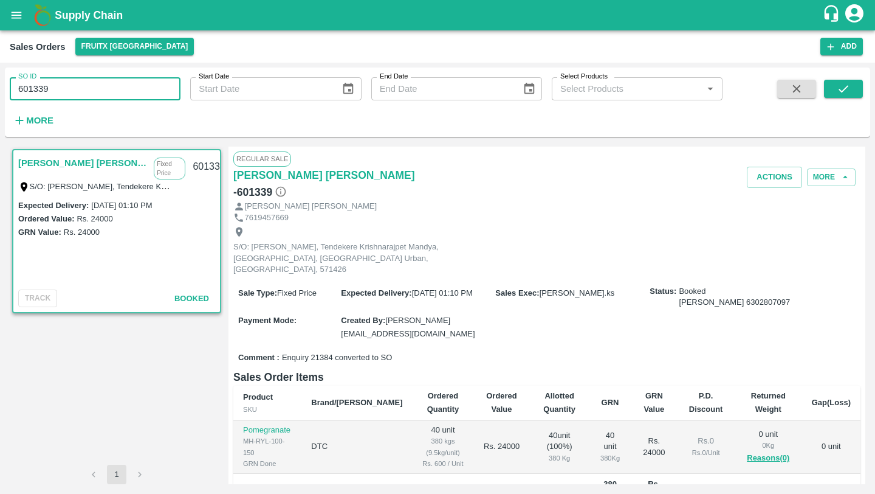
click at [114, 83] on input "601339" at bounding box center [95, 88] width 171 height 23
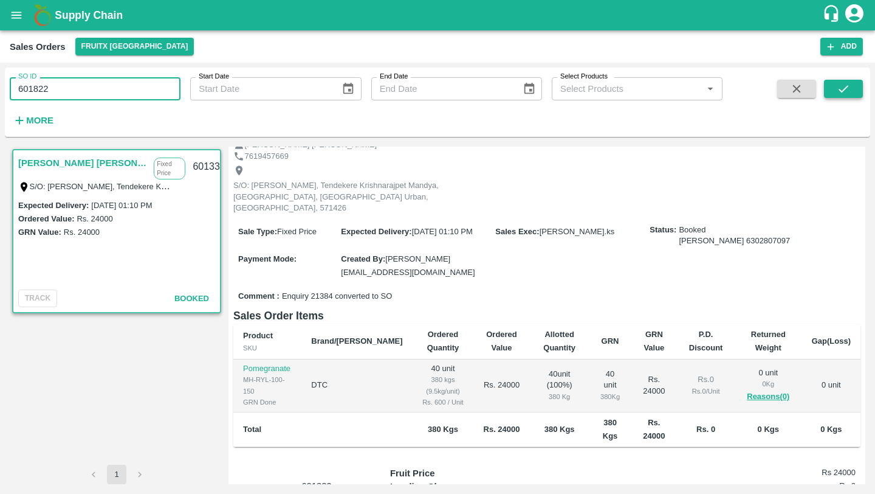
click at [833, 91] on button "submit" at bounding box center [843, 89] width 39 height 18
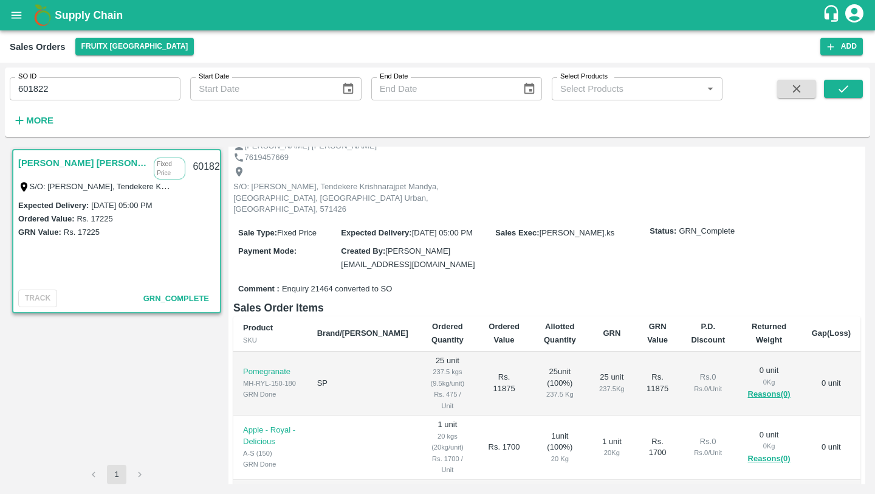
click at [110, 91] on input "601822" at bounding box center [95, 88] width 171 height 23
click at [835, 82] on button "submit" at bounding box center [843, 89] width 39 height 18
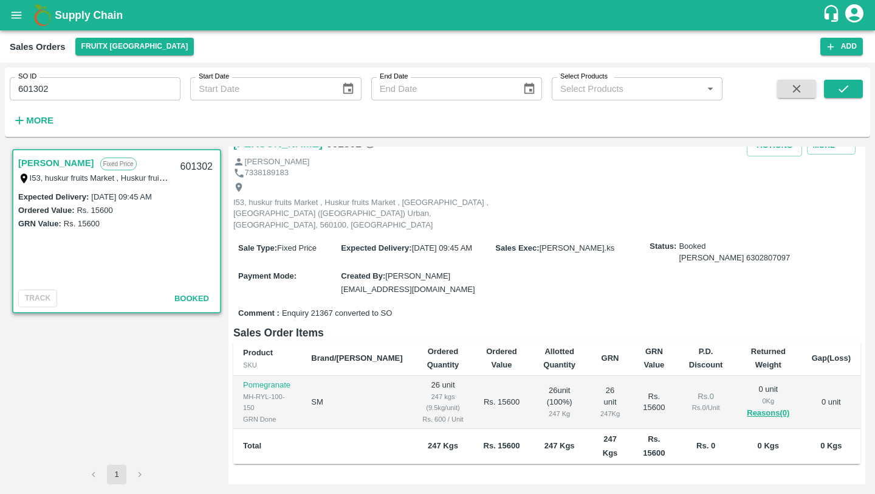
scroll to position [36, 0]
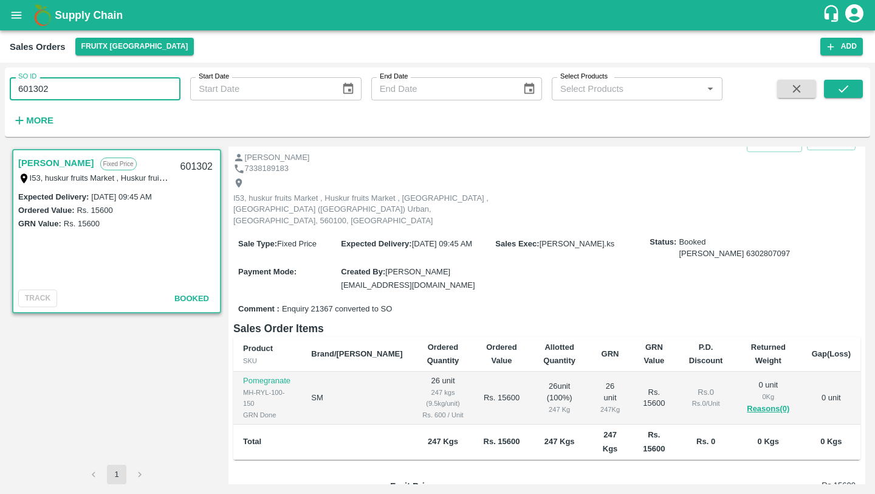
click at [57, 95] on input "601302" at bounding box center [95, 88] width 171 height 23
click at [837, 90] on icon "submit" at bounding box center [843, 88] width 13 height 13
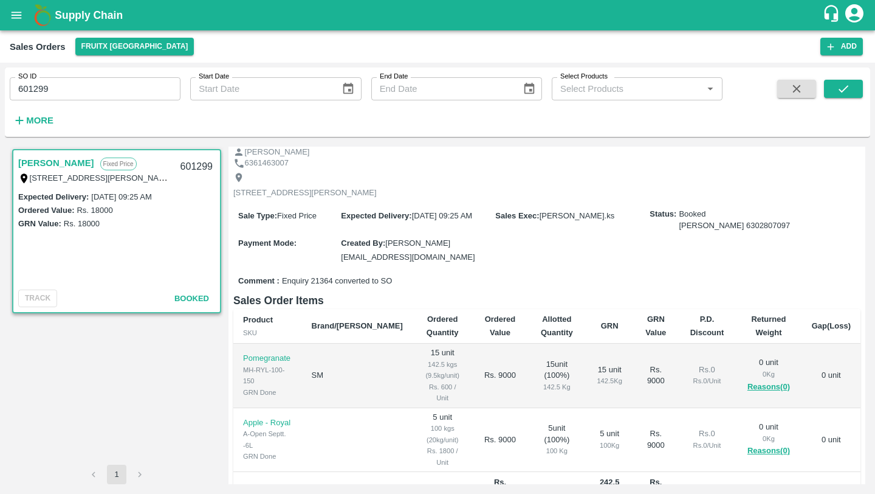
scroll to position [48, 0]
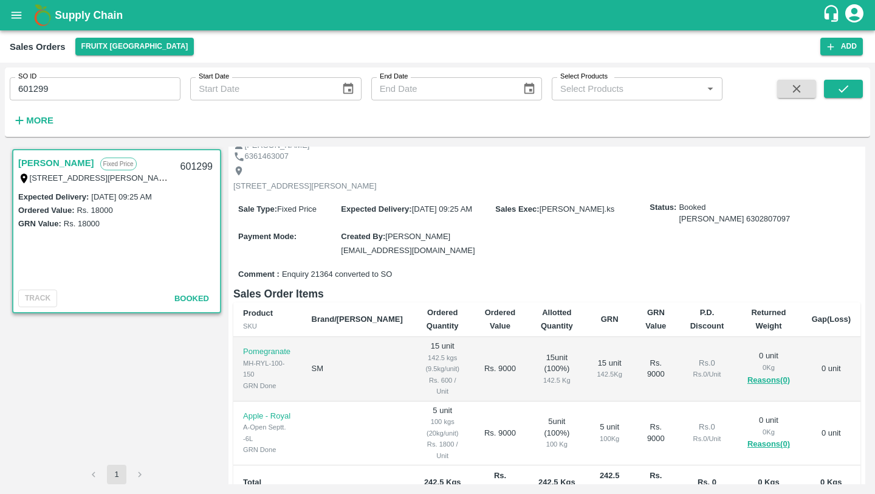
click at [103, 89] on input "601299" at bounding box center [95, 88] width 171 height 23
click at [840, 84] on icon "submit" at bounding box center [843, 88] width 13 height 13
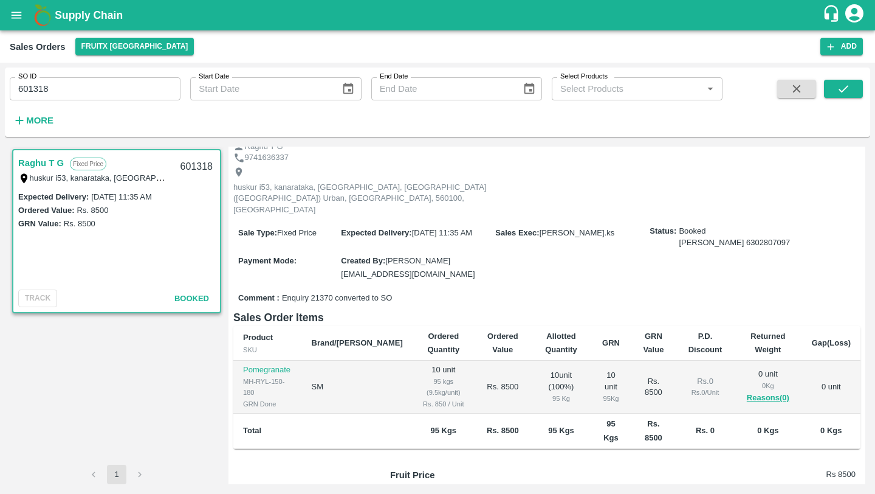
scroll to position [62, 0]
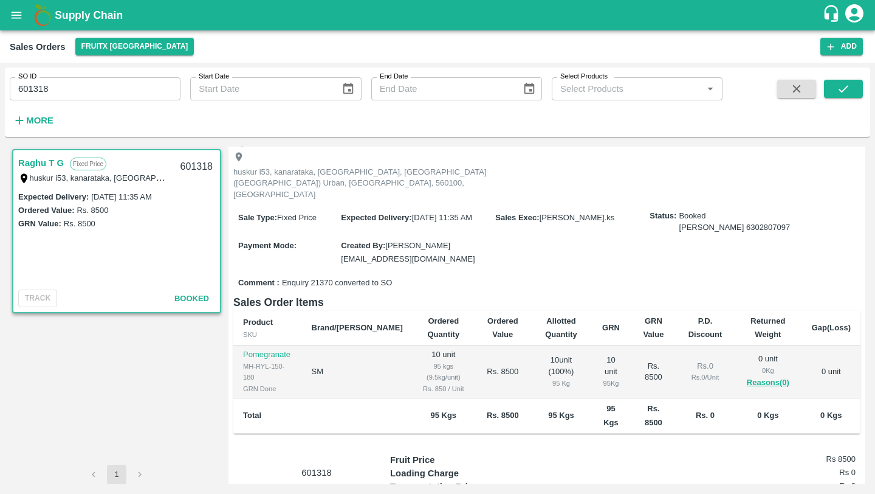
click at [142, 98] on input "601318" at bounding box center [95, 88] width 171 height 23
click at [838, 95] on button "submit" at bounding box center [843, 89] width 39 height 18
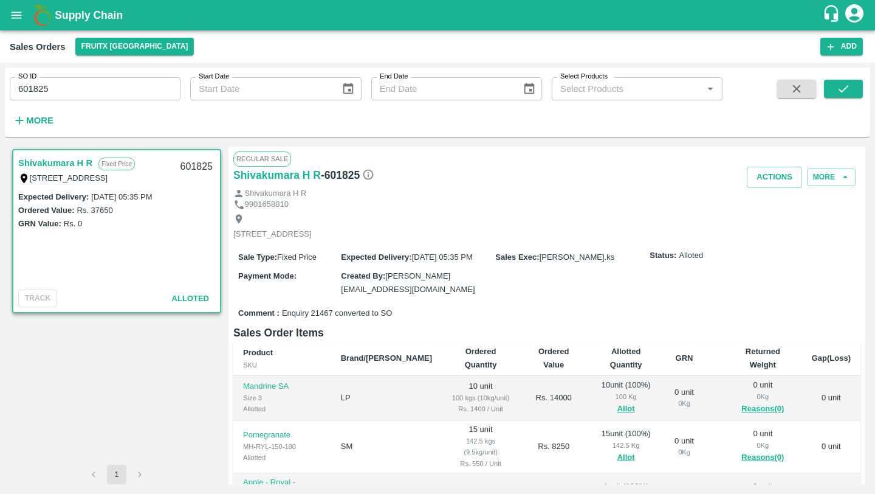
click at [95, 91] on input "601825" at bounding box center [95, 88] width 171 height 23
click at [847, 85] on icon "submit" at bounding box center [843, 88] width 13 height 13
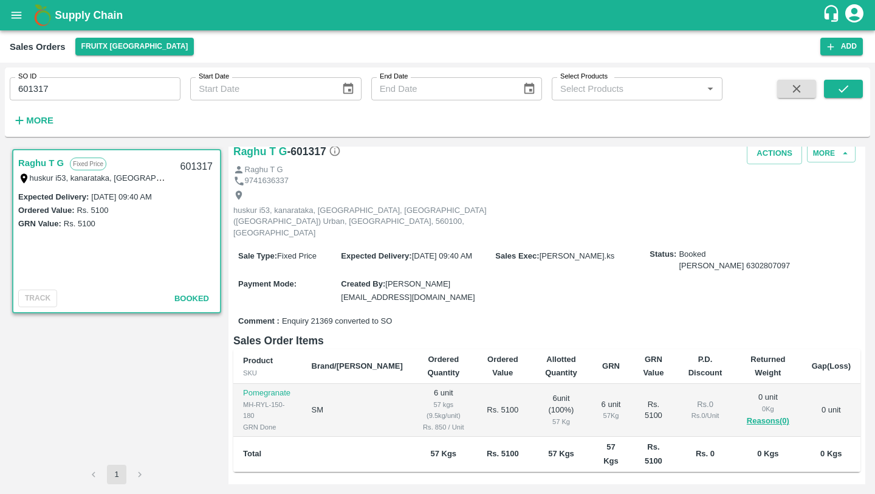
scroll to position [39, 0]
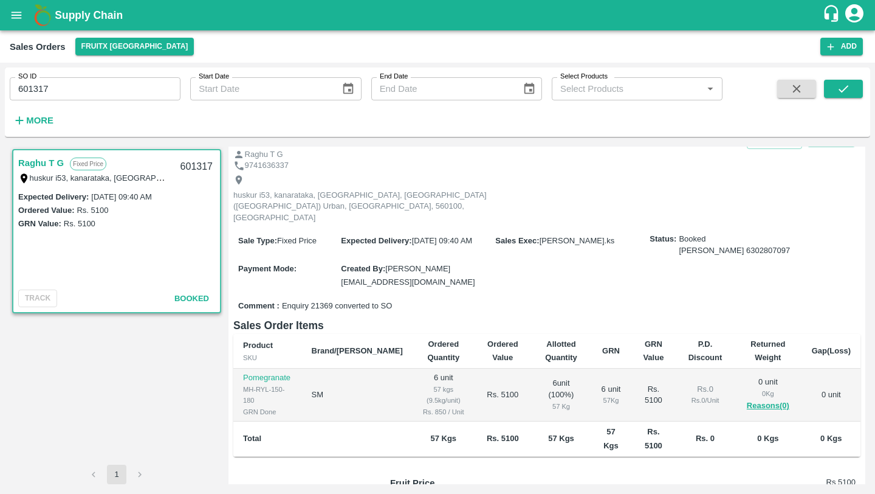
click at [106, 83] on input "601317" at bounding box center [95, 88] width 171 height 23
click at [66, 89] on input "601317" at bounding box center [95, 88] width 171 height 23
type input "601317"
click at [846, 92] on icon "submit" at bounding box center [843, 88] width 13 height 13
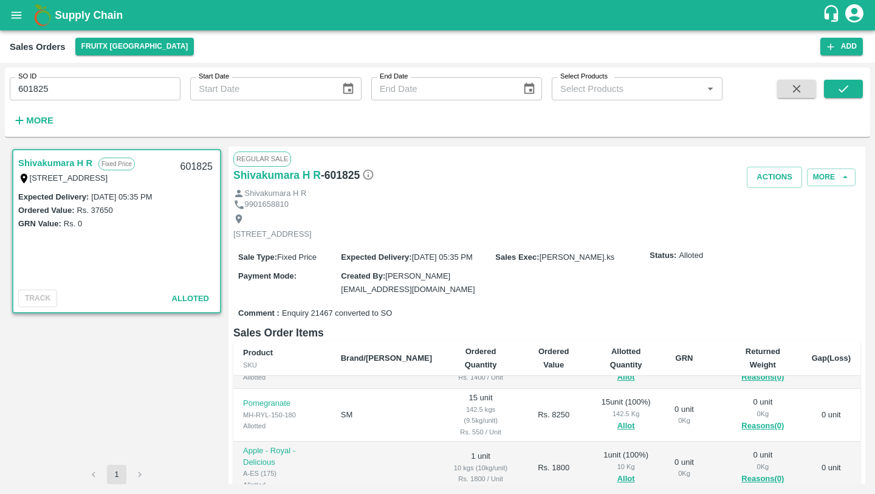
scroll to position [38, 0]
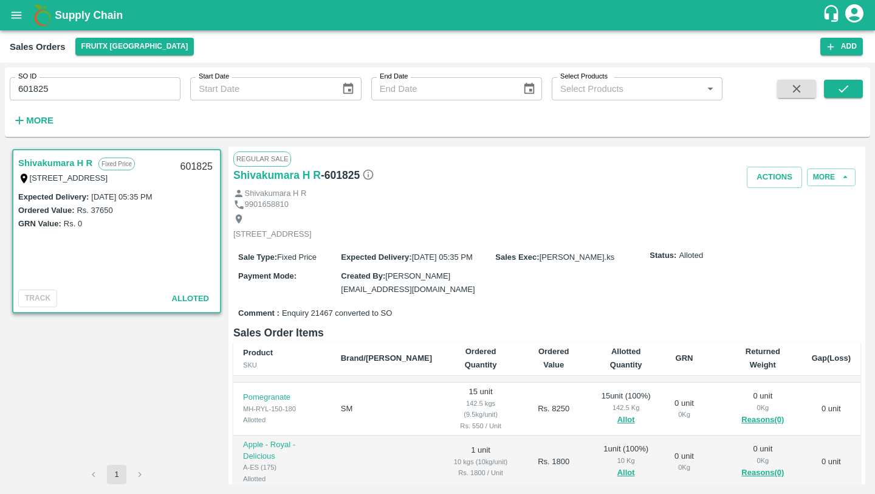
click at [101, 83] on input "601825" at bounding box center [95, 88] width 171 height 23
click at [847, 88] on icon "submit" at bounding box center [843, 88] width 13 height 13
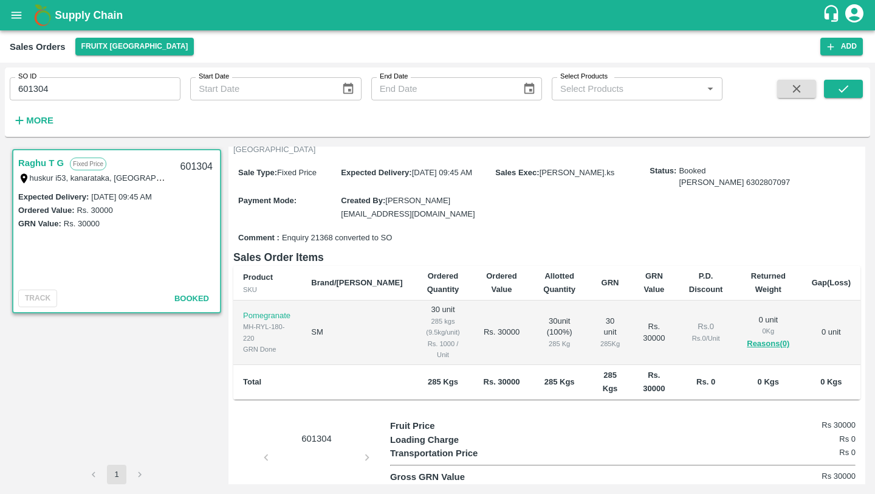
scroll to position [109, 0]
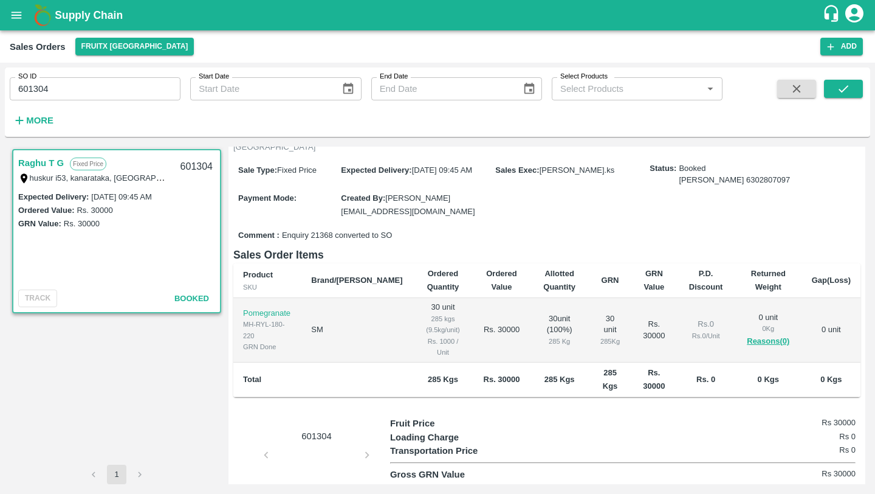
click at [108, 88] on input "601304" at bounding box center [95, 88] width 171 height 23
click at [842, 92] on icon "submit" at bounding box center [844, 88] width 10 height 7
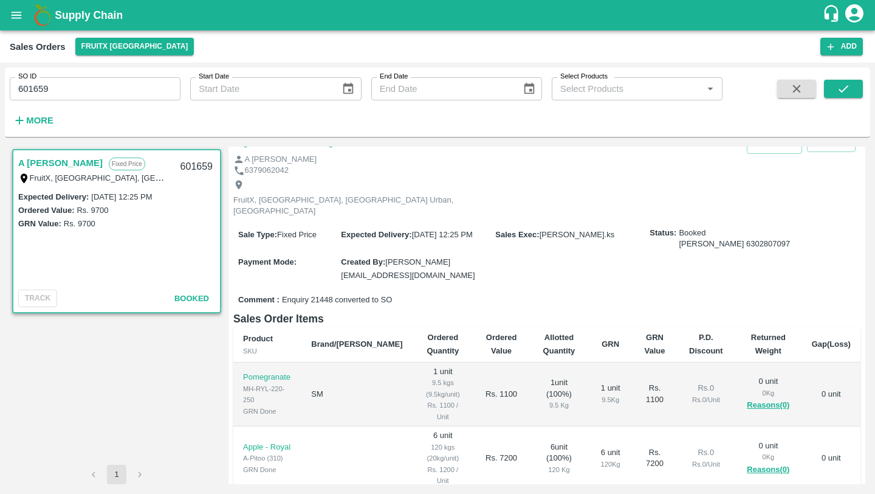
scroll to position [44, 0]
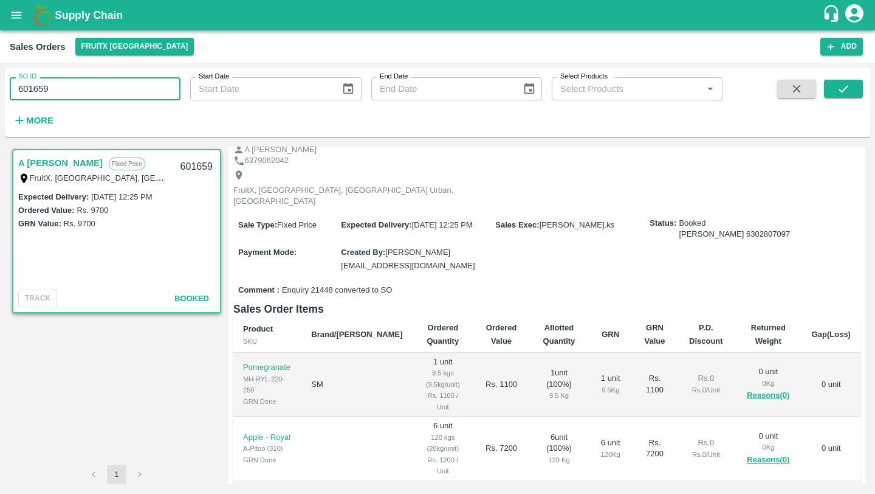
click at [121, 92] on input "601659" at bounding box center [95, 88] width 171 height 23
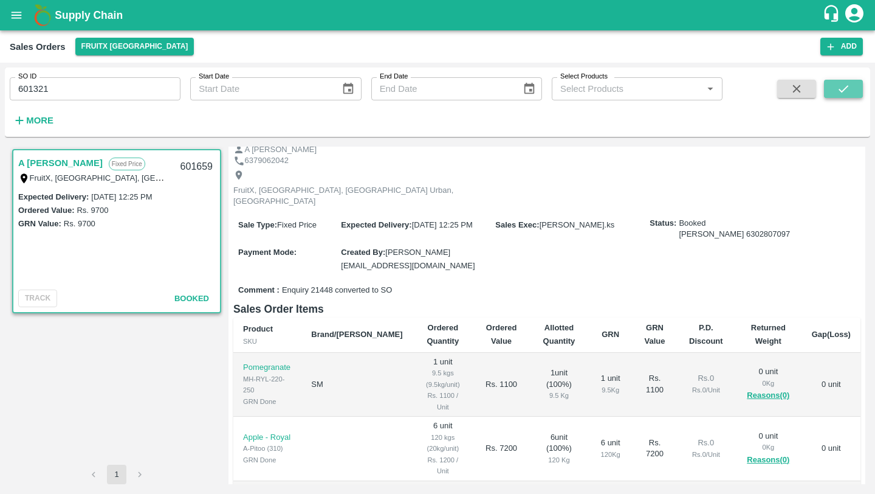
click at [834, 86] on button "submit" at bounding box center [843, 89] width 39 height 18
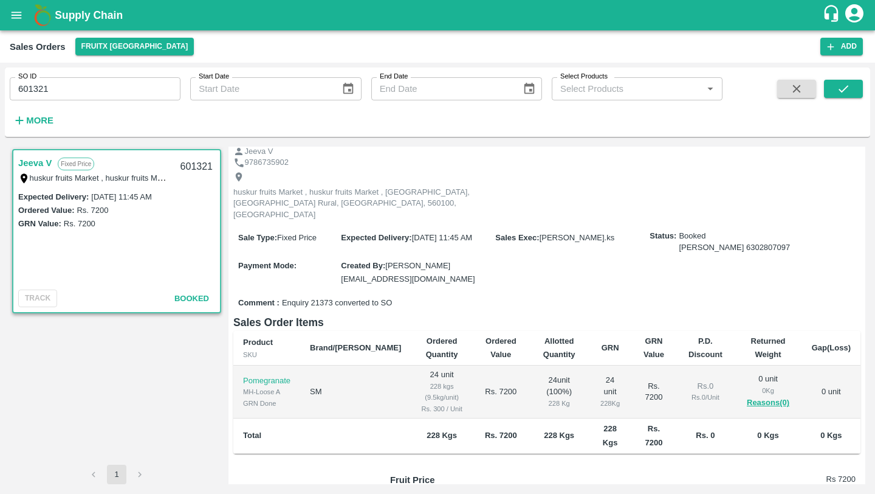
scroll to position [58, 0]
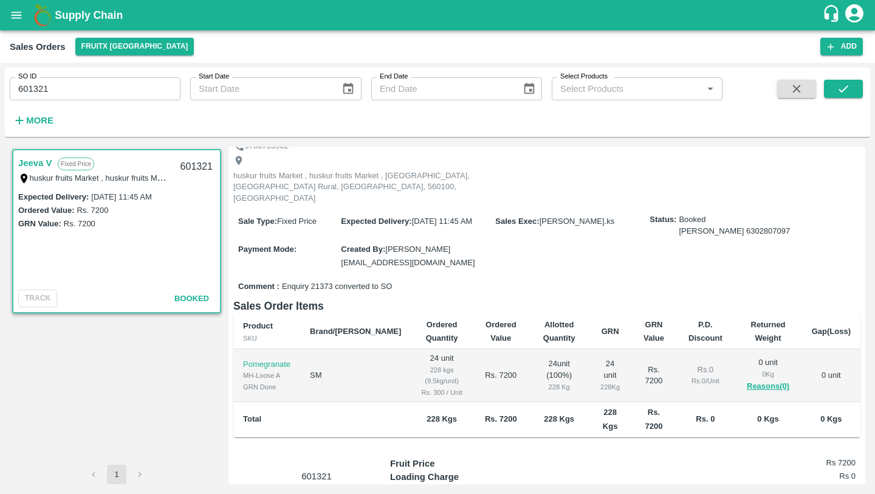
click at [114, 91] on input "601321" at bounding box center [95, 88] width 171 height 23
type input "601321"
click at [845, 92] on icon "submit" at bounding box center [843, 88] width 13 height 13
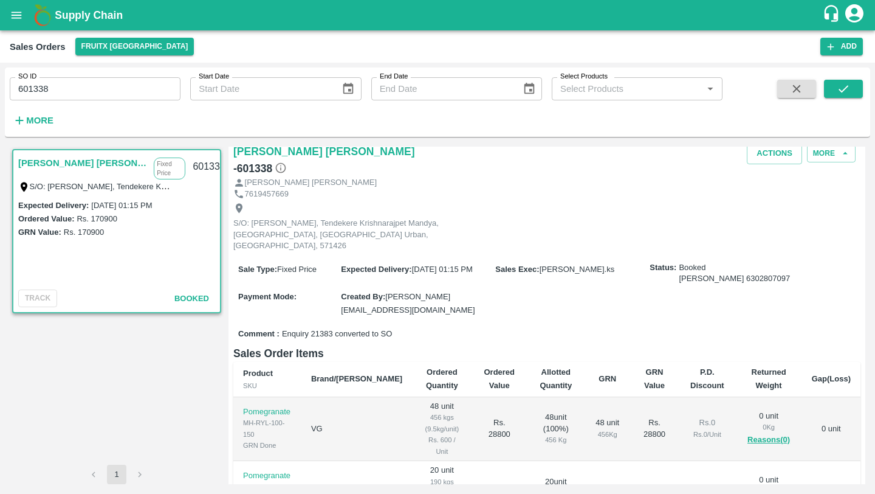
scroll to position [16, 0]
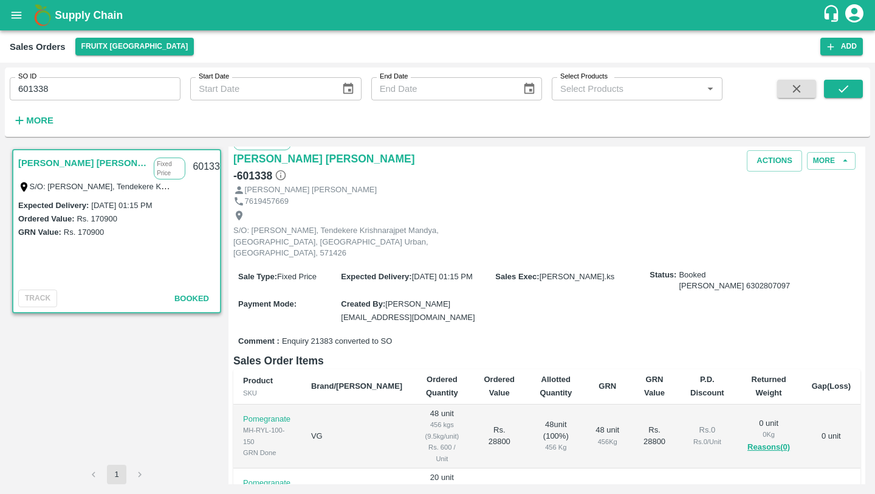
click at [77, 88] on input "601338" at bounding box center [95, 88] width 171 height 23
click at [839, 90] on icon "submit" at bounding box center [843, 88] width 13 height 13
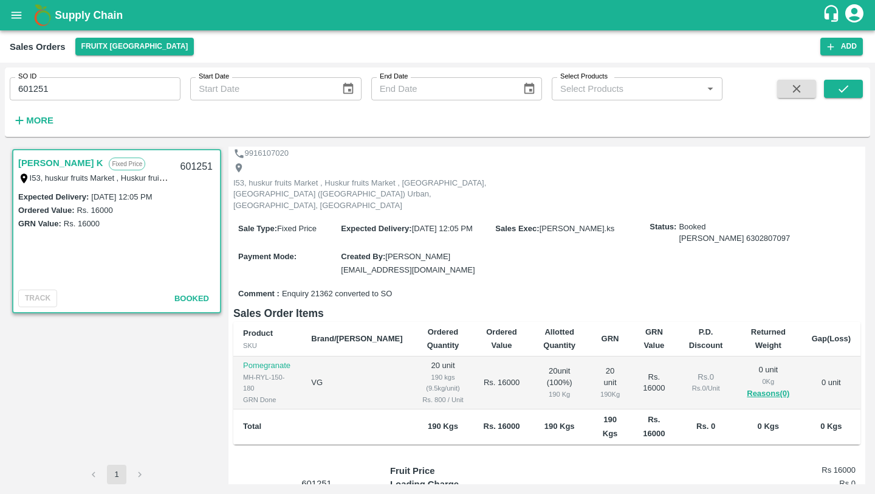
scroll to position [54, 0]
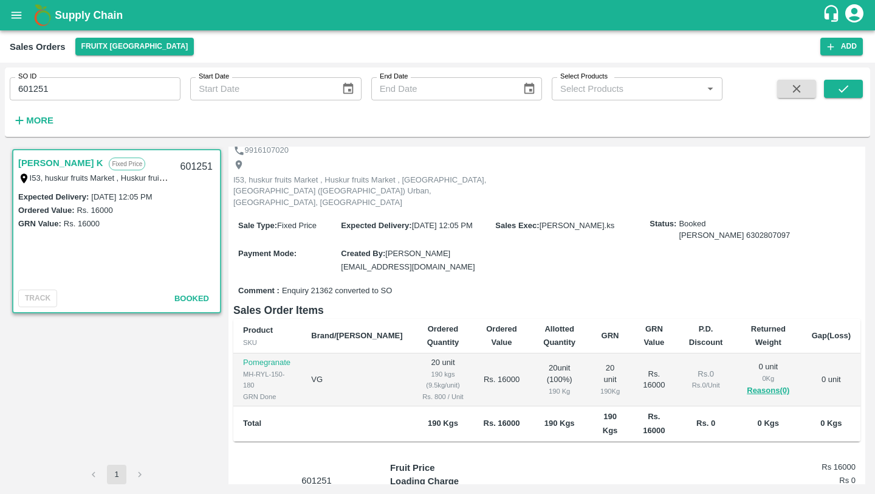
click at [103, 95] on input "601251" at bounding box center [95, 88] width 171 height 23
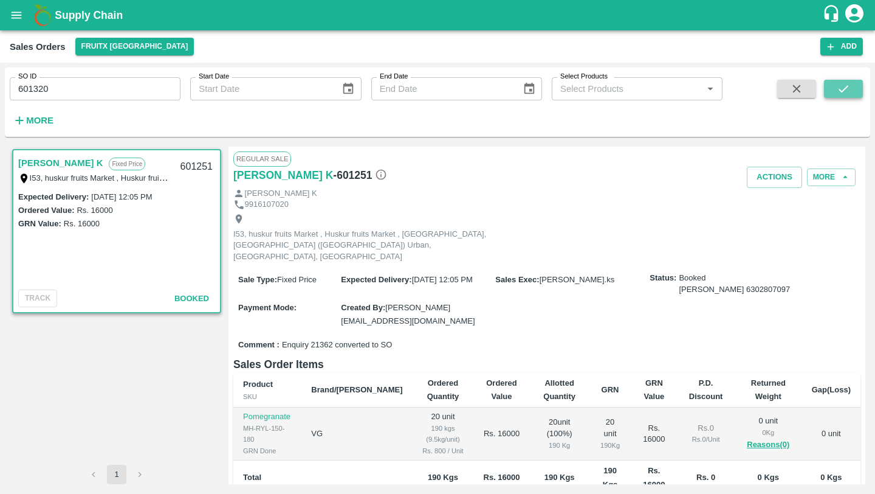
click at [842, 89] on icon "submit" at bounding box center [843, 88] width 13 height 13
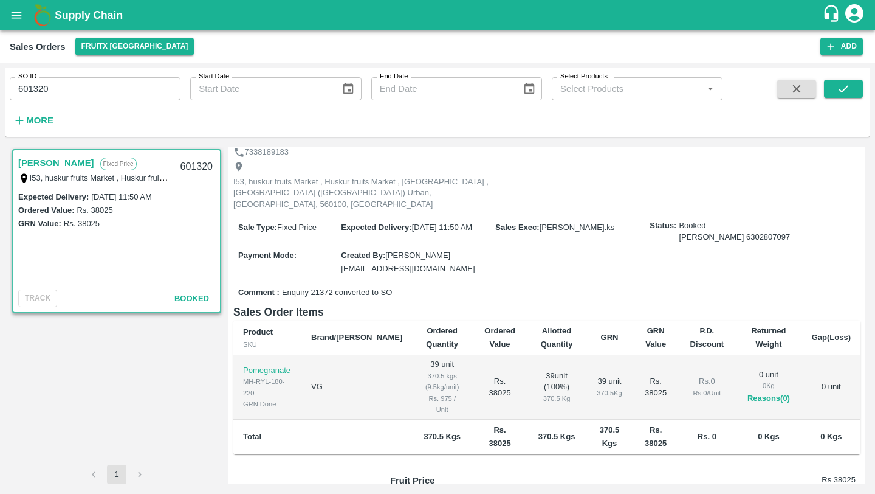
scroll to position [53, 0]
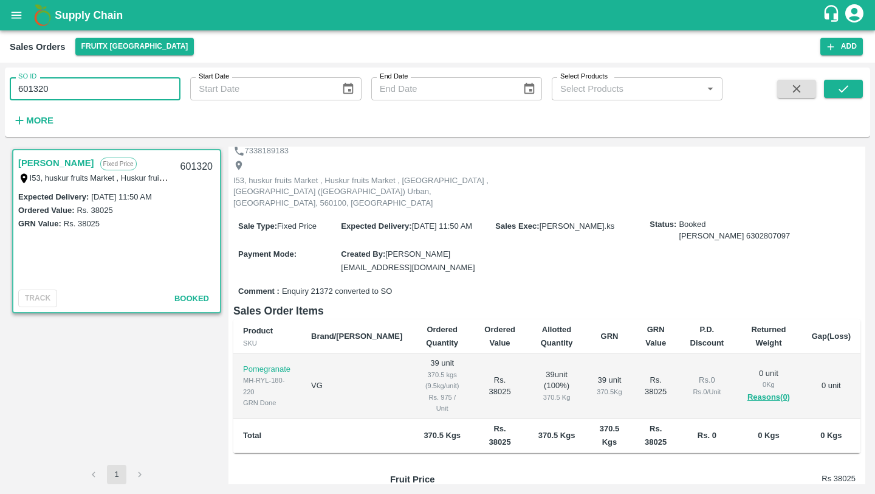
click at [55, 98] on input "601320" at bounding box center [95, 88] width 171 height 23
click at [844, 88] on icon "submit" at bounding box center [843, 88] width 13 height 13
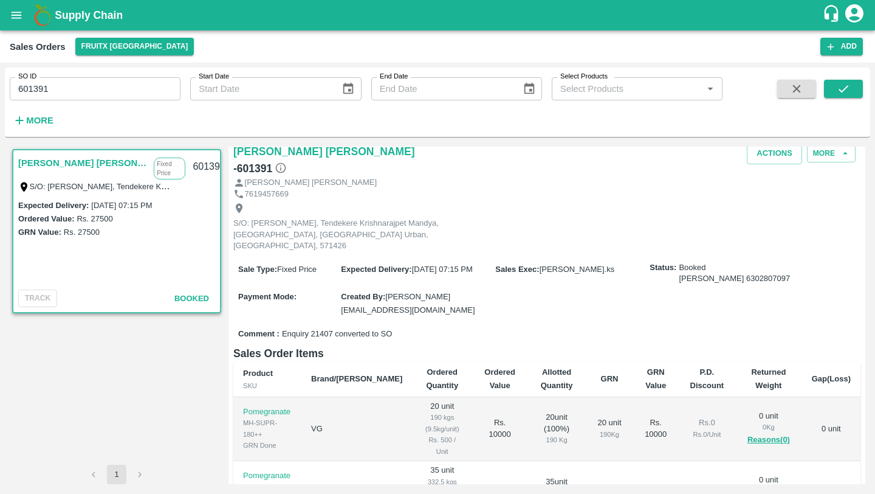
scroll to position [24, 0]
click at [105, 95] on input "601391" at bounding box center [95, 88] width 171 height 23
click at [839, 91] on icon "submit" at bounding box center [843, 88] width 13 height 13
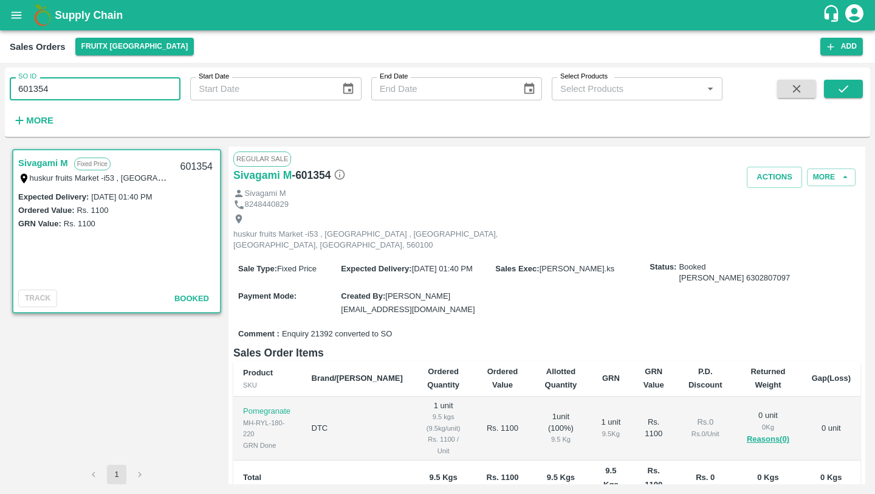
click at [90, 88] on input "601354" at bounding box center [95, 88] width 171 height 23
click at [841, 97] on button "submit" at bounding box center [843, 89] width 39 height 18
click at [67, 95] on input "601325" at bounding box center [95, 88] width 171 height 23
click at [845, 91] on icon "submit" at bounding box center [843, 88] width 13 height 13
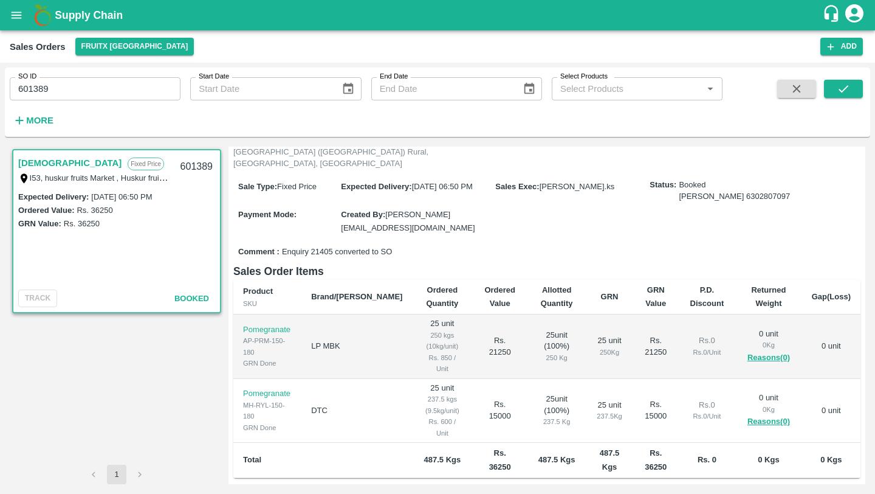
scroll to position [94, 0]
click at [71, 94] on input "601389" at bounding box center [95, 88] width 171 height 23
click at [838, 91] on icon "submit" at bounding box center [843, 88] width 13 height 13
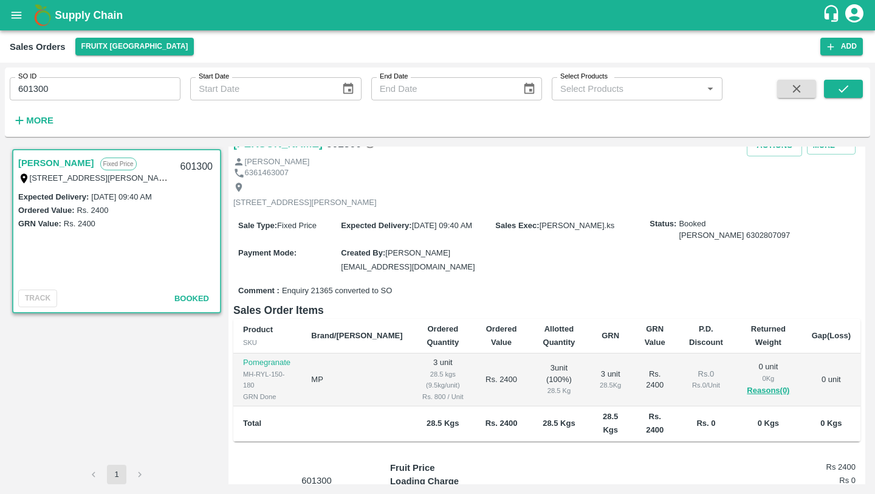
scroll to position [36, 0]
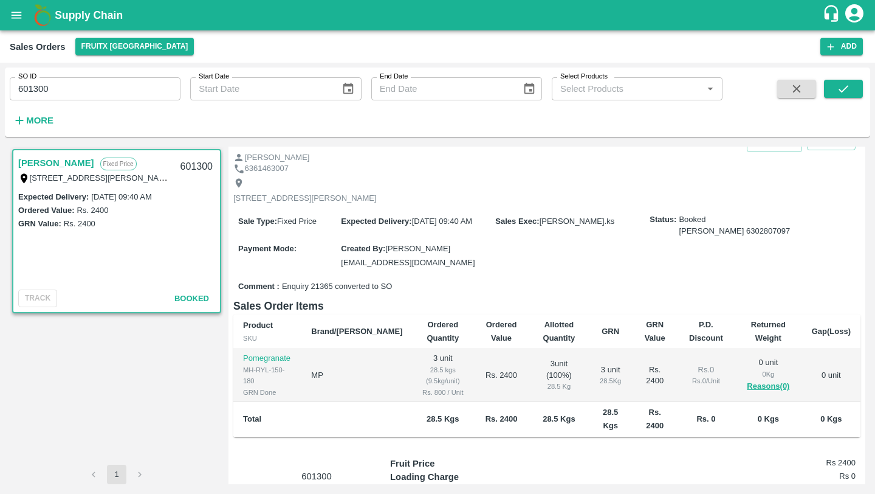
click at [64, 84] on input "601300" at bounding box center [95, 88] width 171 height 23
click at [843, 92] on icon "submit" at bounding box center [844, 88] width 10 height 7
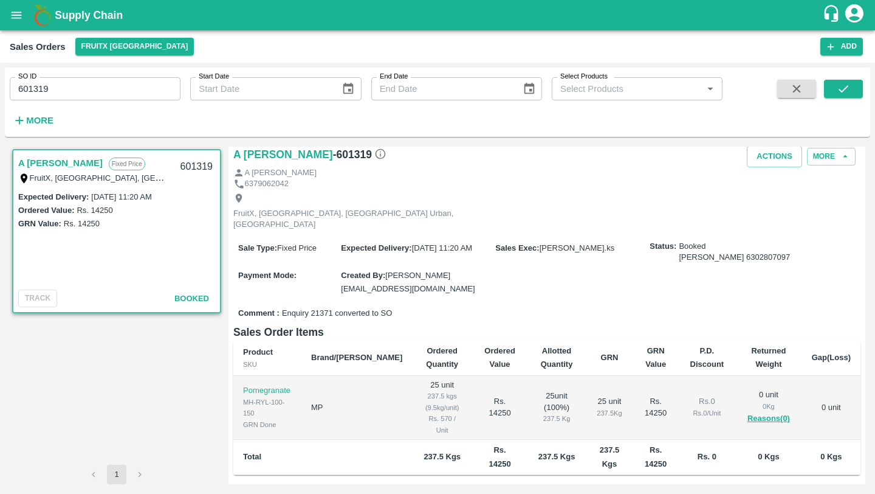
scroll to position [21, 0]
click at [113, 95] on input "601319" at bounding box center [95, 88] width 171 height 23
click at [839, 94] on icon "submit" at bounding box center [843, 88] width 13 height 13
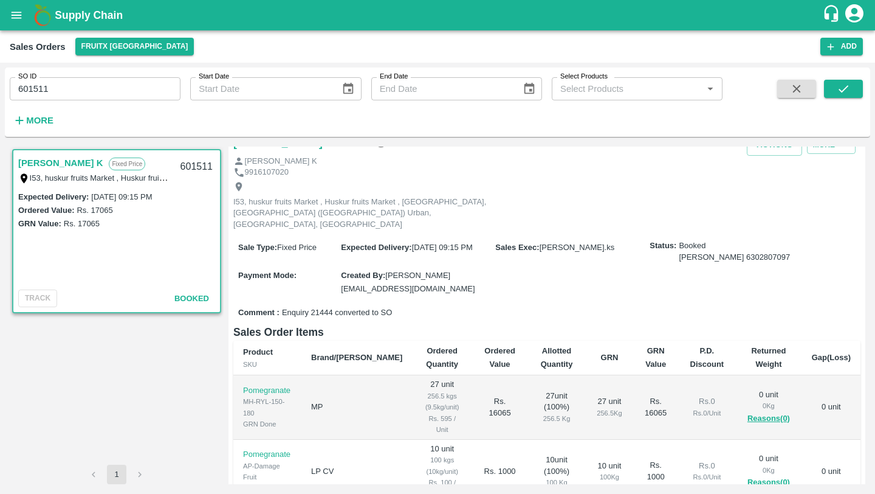
scroll to position [42, 0]
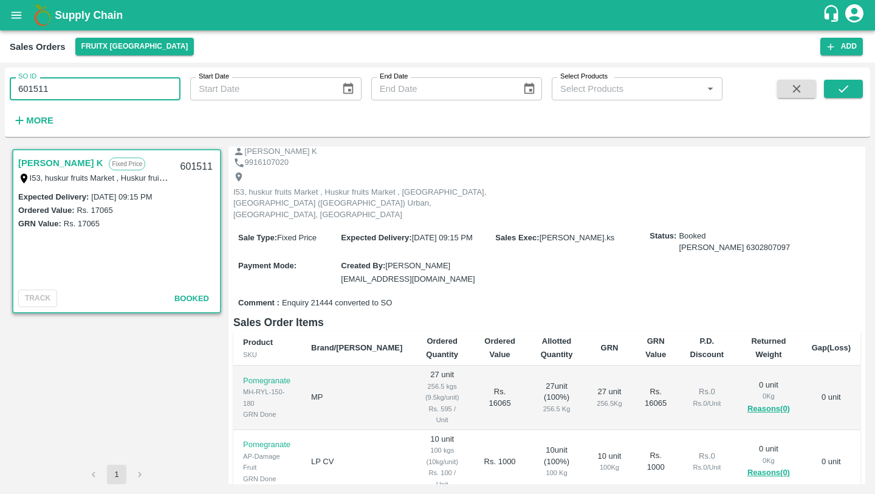
click at [117, 84] on input "601511" at bounding box center [95, 88] width 171 height 23
click at [847, 92] on icon "submit" at bounding box center [843, 88] width 13 height 13
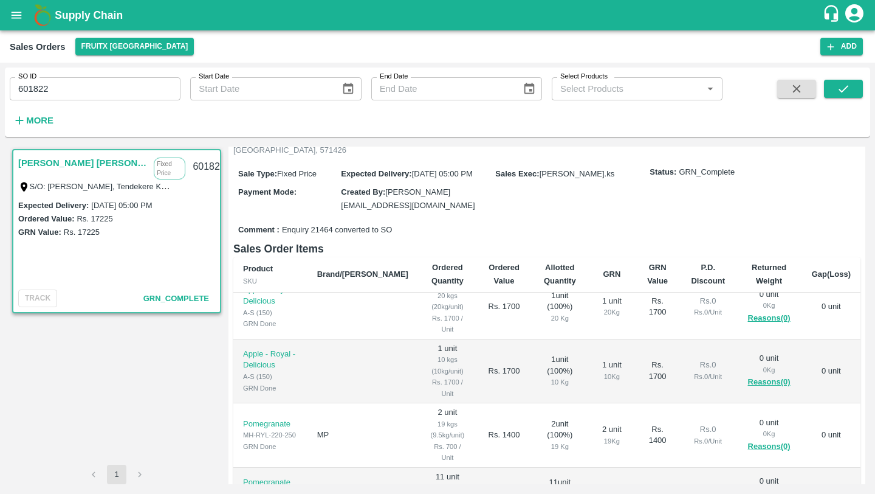
scroll to position [84, 0]
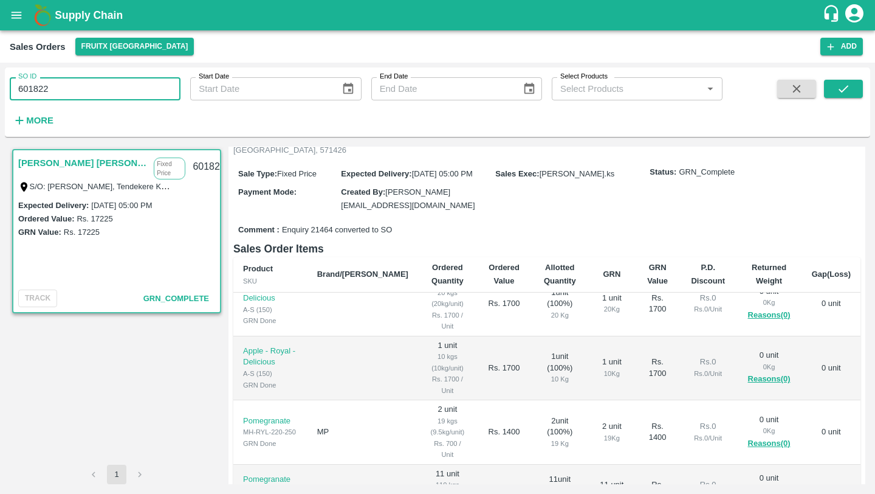
click at [109, 97] on input "601822" at bounding box center [95, 88] width 171 height 23
click at [840, 94] on icon "submit" at bounding box center [843, 88] width 13 height 13
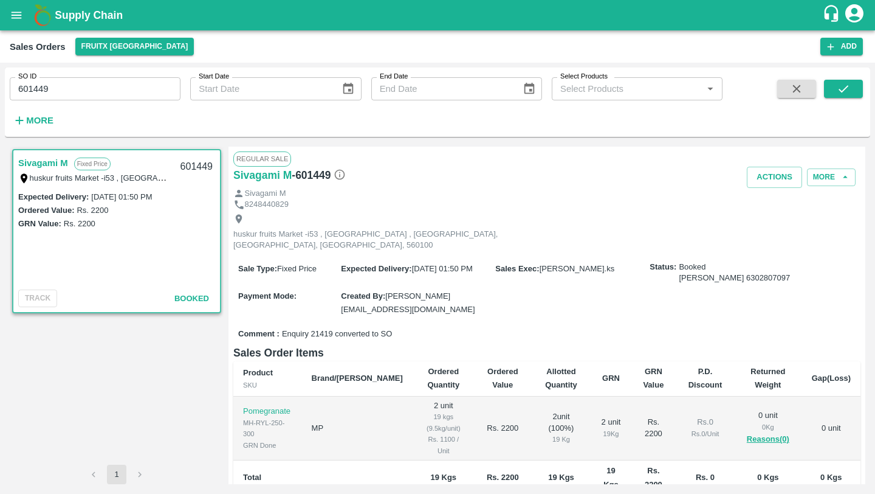
click at [89, 88] on input "601449" at bounding box center [95, 88] width 171 height 23
click at [834, 86] on button "submit" at bounding box center [843, 89] width 39 height 18
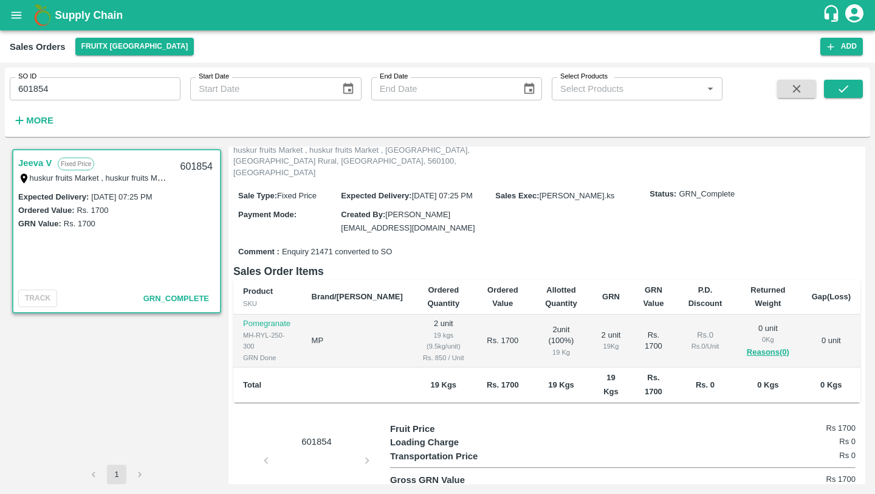
scroll to position [98, 0]
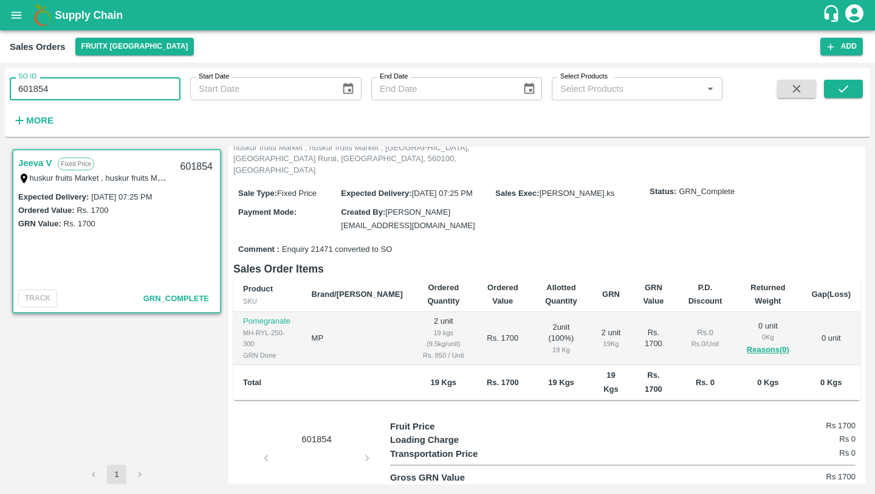
click at [131, 83] on input "601854" at bounding box center [95, 88] width 171 height 23
type input "601854"
type input "0"
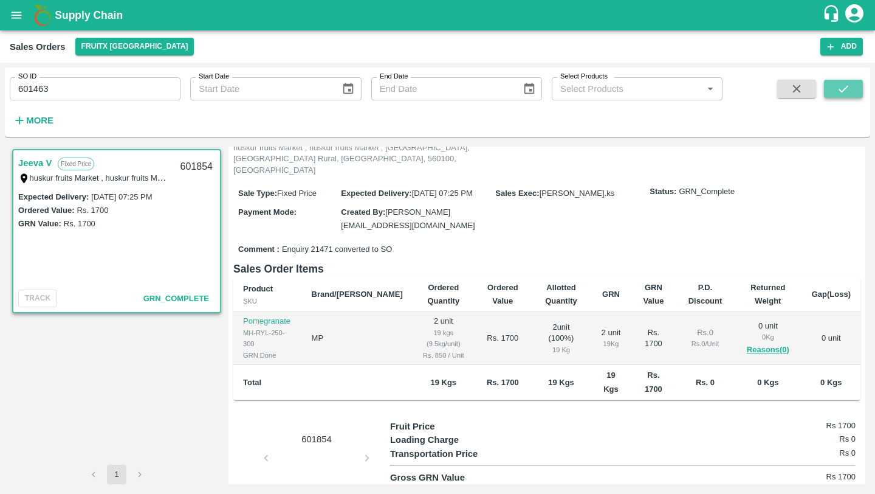
click at [848, 93] on icon "submit" at bounding box center [843, 88] width 13 height 13
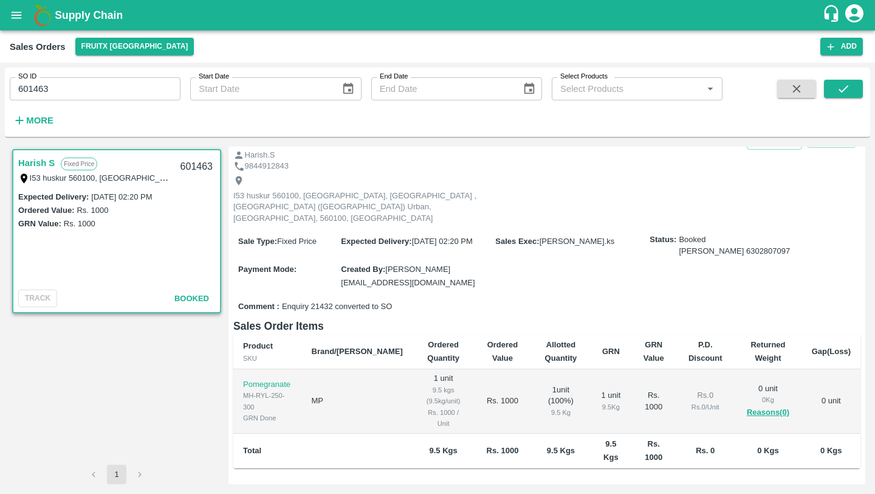
scroll to position [40, 0]
click at [134, 91] on input "601463" at bounding box center [95, 88] width 171 height 23
click at [839, 88] on icon "submit" at bounding box center [843, 88] width 13 height 13
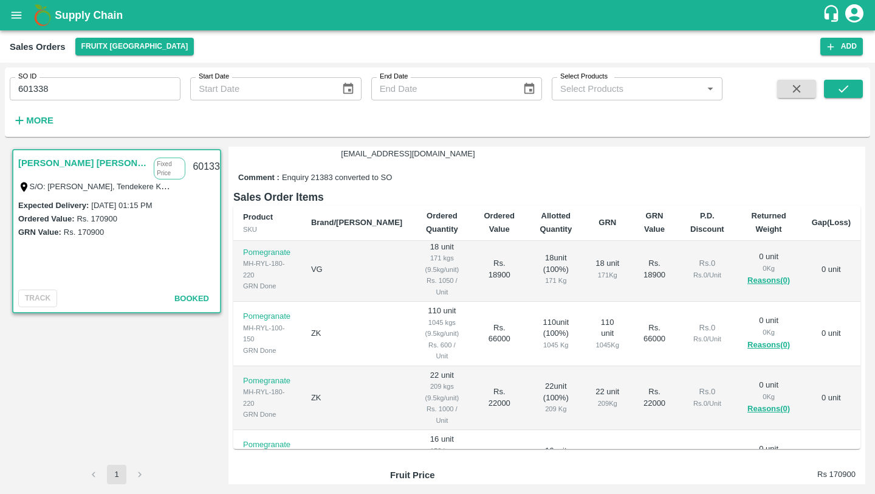
scroll to position [144, 0]
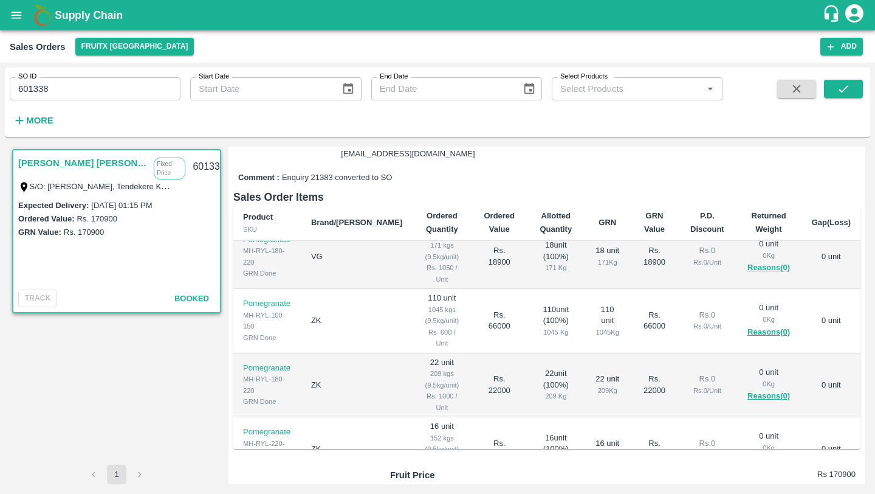
click at [55, 89] on input "601338" at bounding box center [95, 88] width 171 height 23
click at [842, 89] on icon "submit" at bounding box center [843, 88] width 13 height 13
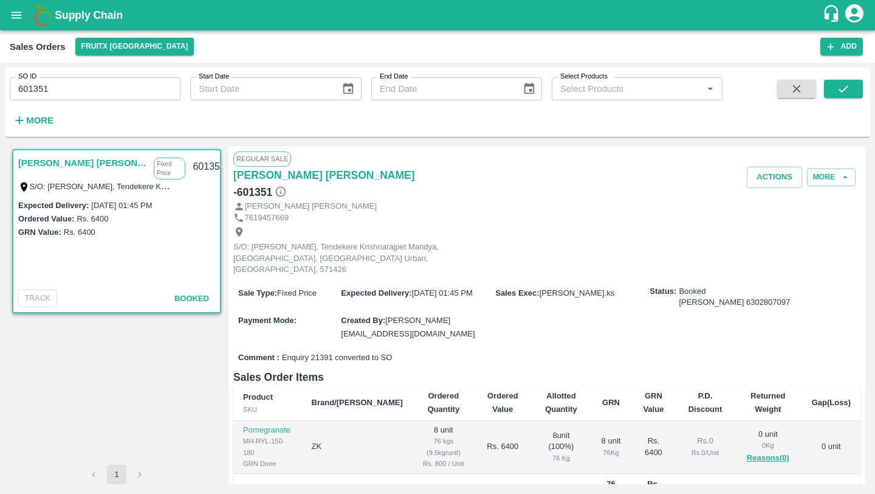
scroll to position [41, 0]
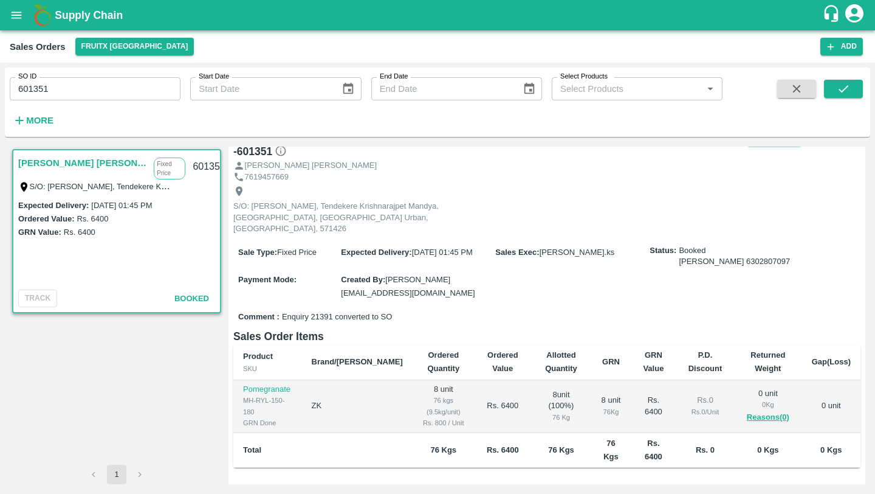
click at [113, 88] on input "601351" at bounding box center [95, 88] width 171 height 23
click at [839, 83] on icon "submit" at bounding box center [843, 88] width 13 height 13
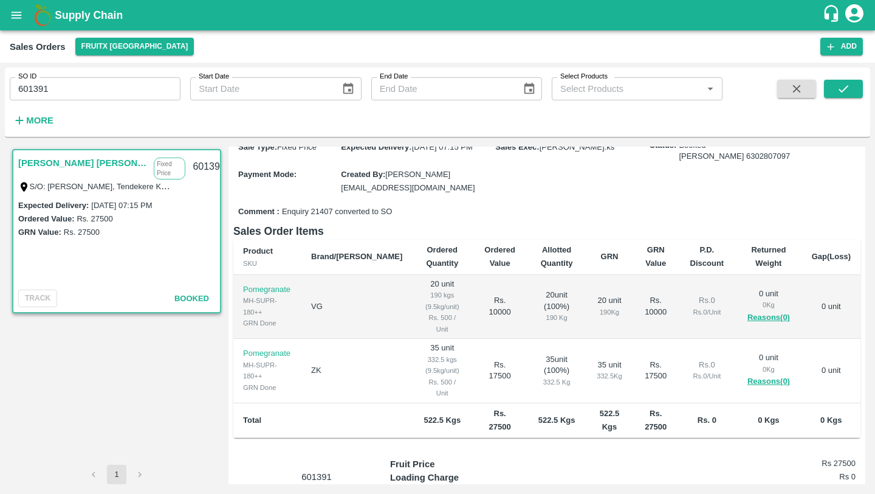
scroll to position [150, 0]
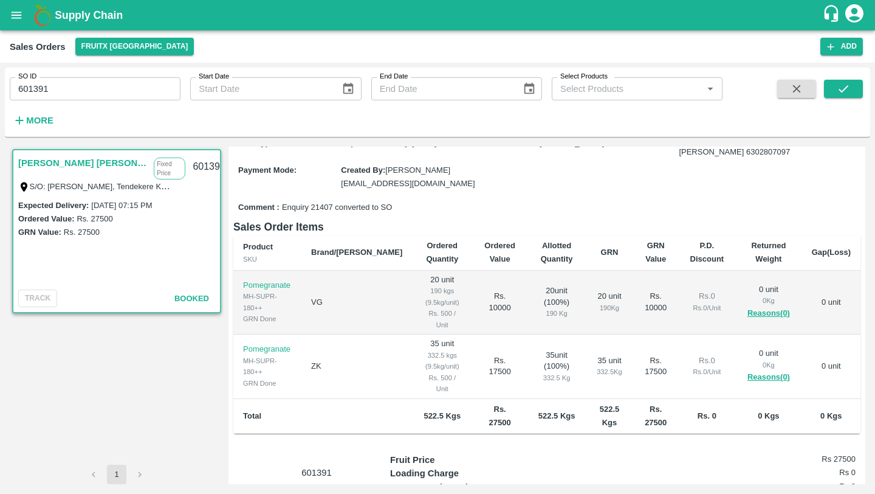
click at [57, 89] on input "601391" at bounding box center [95, 88] width 171 height 23
click at [831, 88] on button "submit" at bounding box center [843, 89] width 39 height 18
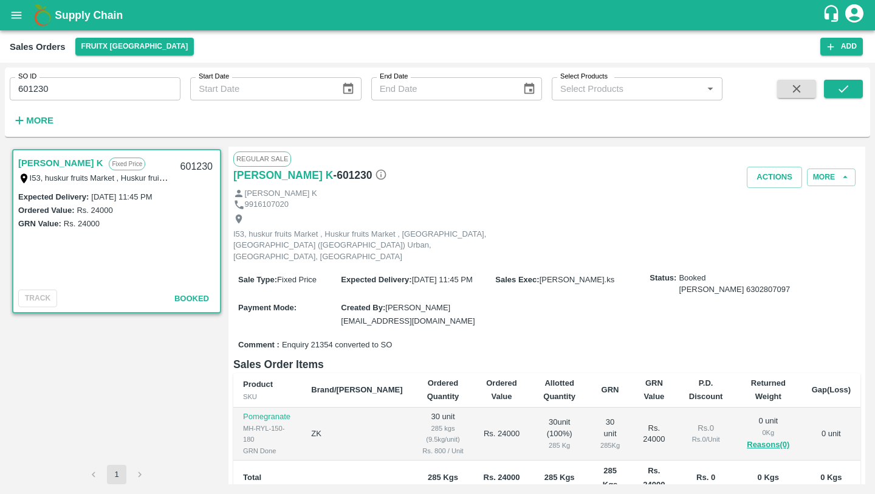
scroll to position [50, 0]
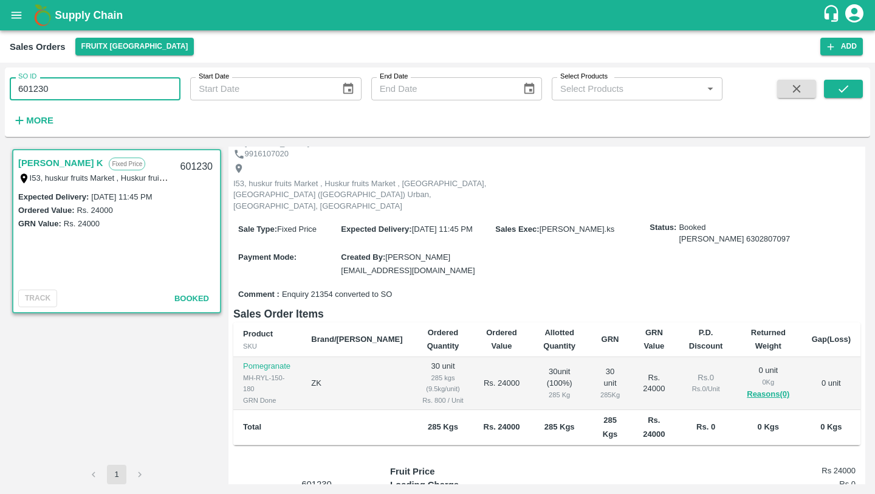
click at [98, 99] on input "601230" at bounding box center [95, 88] width 171 height 23
click at [838, 93] on icon "submit" at bounding box center [843, 88] width 13 height 13
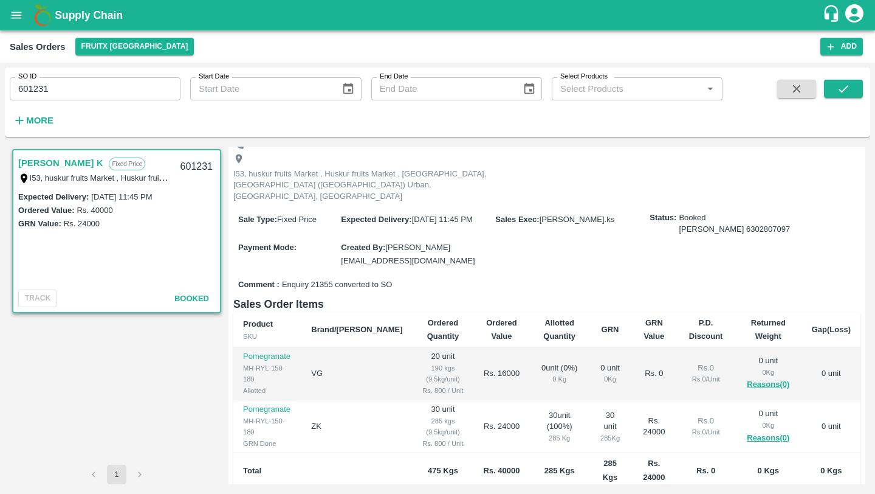
scroll to position [61, 0]
click at [74, 85] on input "601231" at bounding box center [95, 88] width 171 height 23
click at [832, 88] on button "submit" at bounding box center [843, 89] width 39 height 18
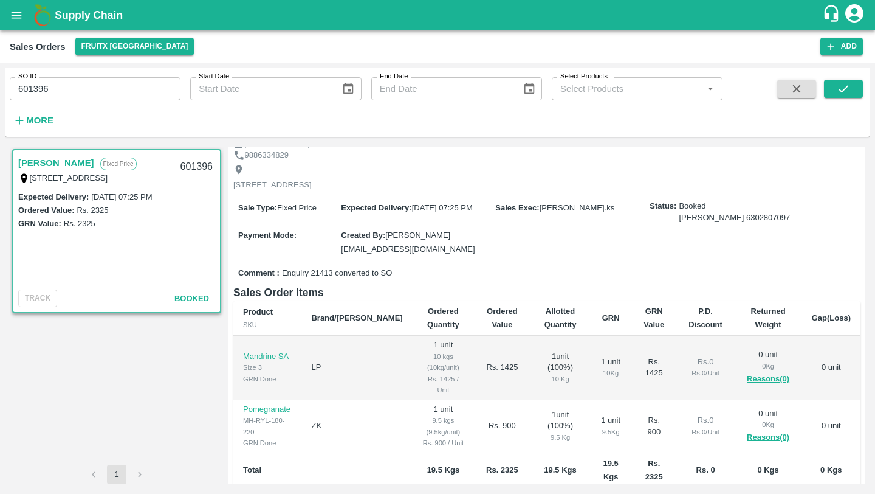
scroll to position [50, 0]
click at [66, 91] on input "601396" at bounding box center [95, 88] width 171 height 23
type input "601452"
click at [833, 91] on button "submit" at bounding box center [843, 89] width 39 height 18
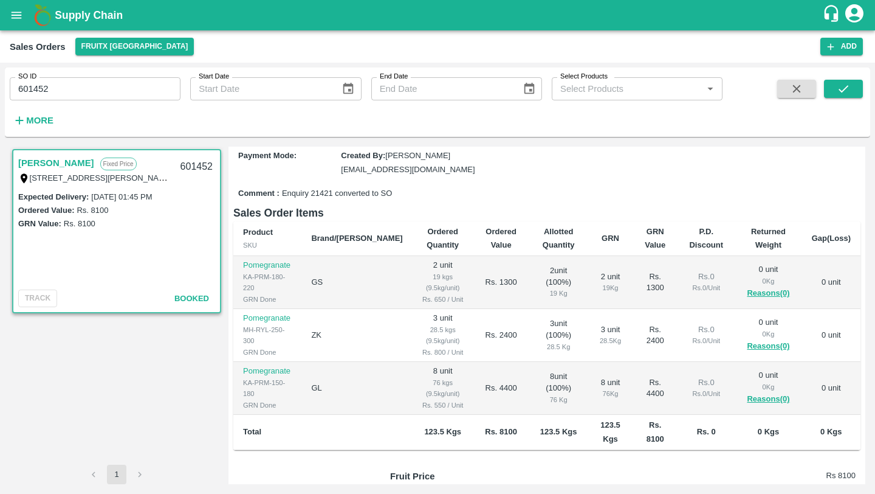
scroll to position [132, 0]
